Goal: Check status

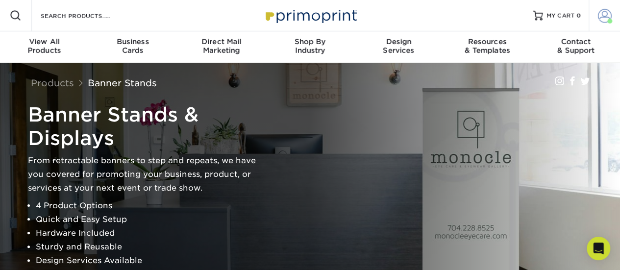
click at [605, 18] on span at bounding box center [605, 16] width 14 height 14
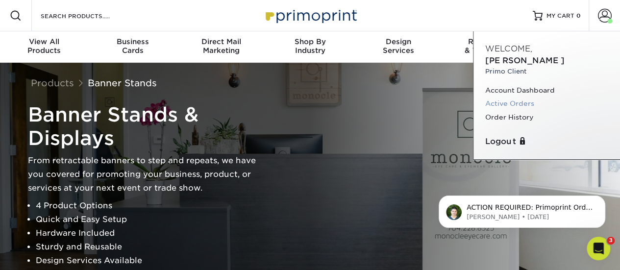
click at [521, 97] on link "Active Orders" at bounding box center [547, 103] width 123 height 13
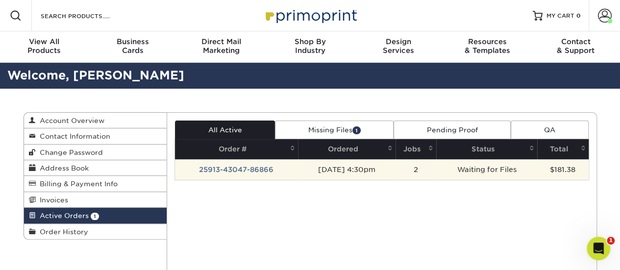
click at [298, 166] on td "09/13/2025 4:30pm" at bounding box center [347, 169] width 98 height 21
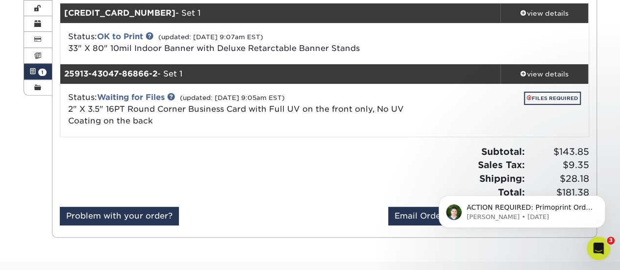
scroll to position [145, 0]
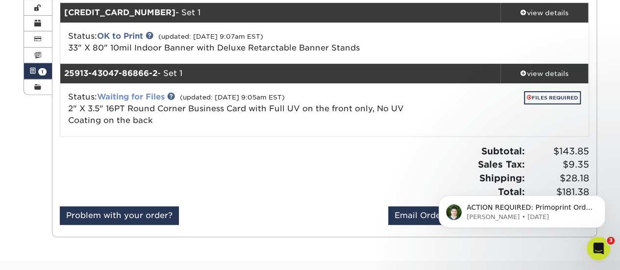
click at [154, 96] on link "Waiting for Files" at bounding box center [131, 96] width 68 height 9
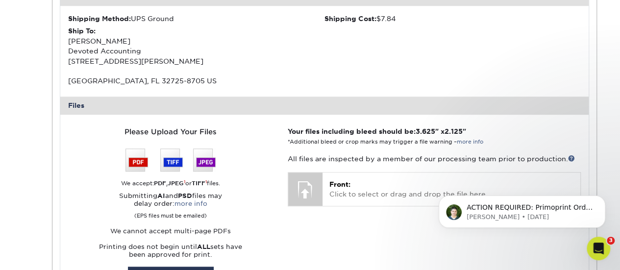
scroll to position [408, 0]
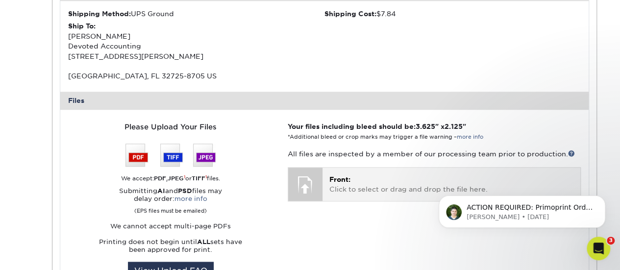
click at [368, 183] on p "Front: Click to select or drag and drop the file here." at bounding box center [452, 185] width 244 height 20
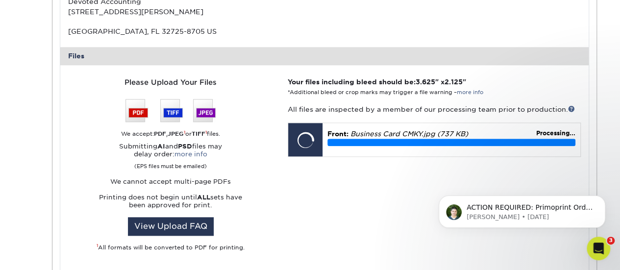
scroll to position [453, 0]
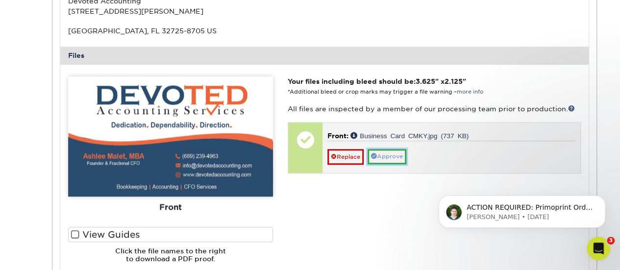
click at [406, 160] on link "Approve" at bounding box center [387, 156] width 39 height 15
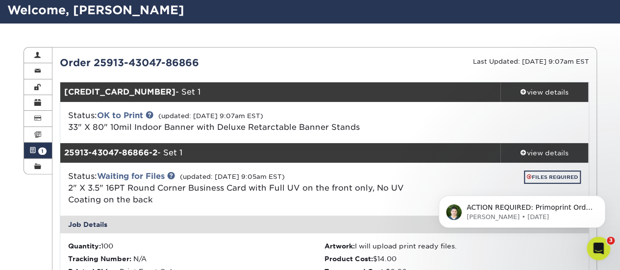
scroll to position [0, 0]
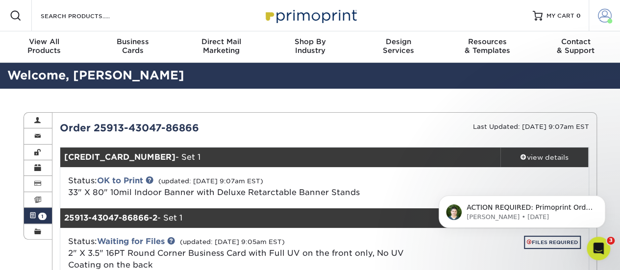
click at [606, 17] on span at bounding box center [605, 16] width 14 height 14
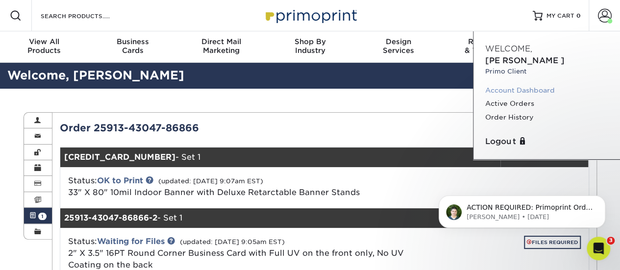
click at [524, 84] on link "Account Dashboard" at bounding box center [547, 90] width 123 height 13
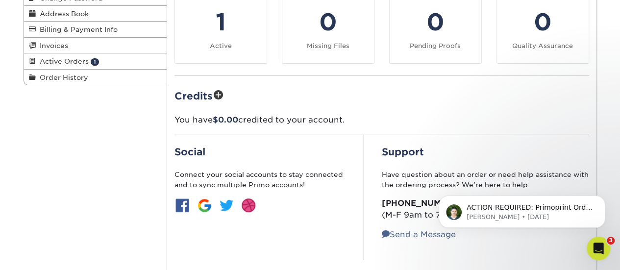
scroll to position [103, 0]
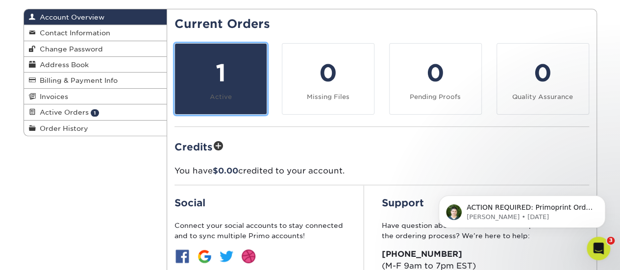
click at [220, 67] on div "1" at bounding box center [221, 72] width 80 height 35
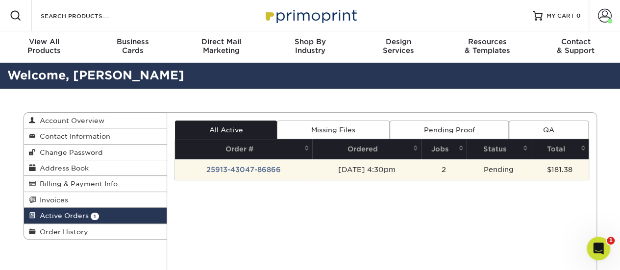
click at [246, 169] on td "25913-43047-86866" at bounding box center [243, 169] width 137 height 21
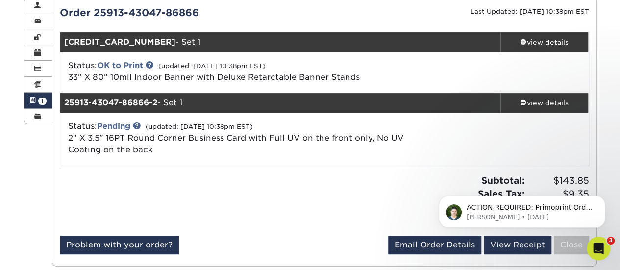
scroll to position [116, 0]
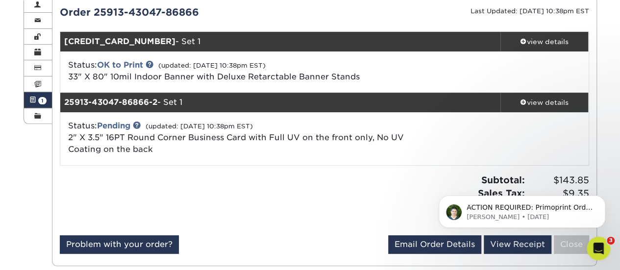
click at [381, 147] on div "Status: Pending (updated: 09/16/2025 10:38pm EST) 2" X 3.5" 16PT Round Corner B…" at bounding box center [237, 137] width 352 height 35
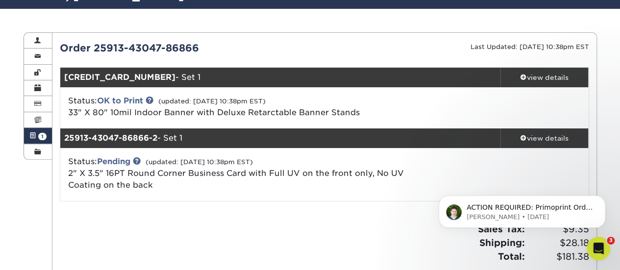
scroll to position [79, 0]
